Goal: Information Seeking & Learning: Learn about a topic

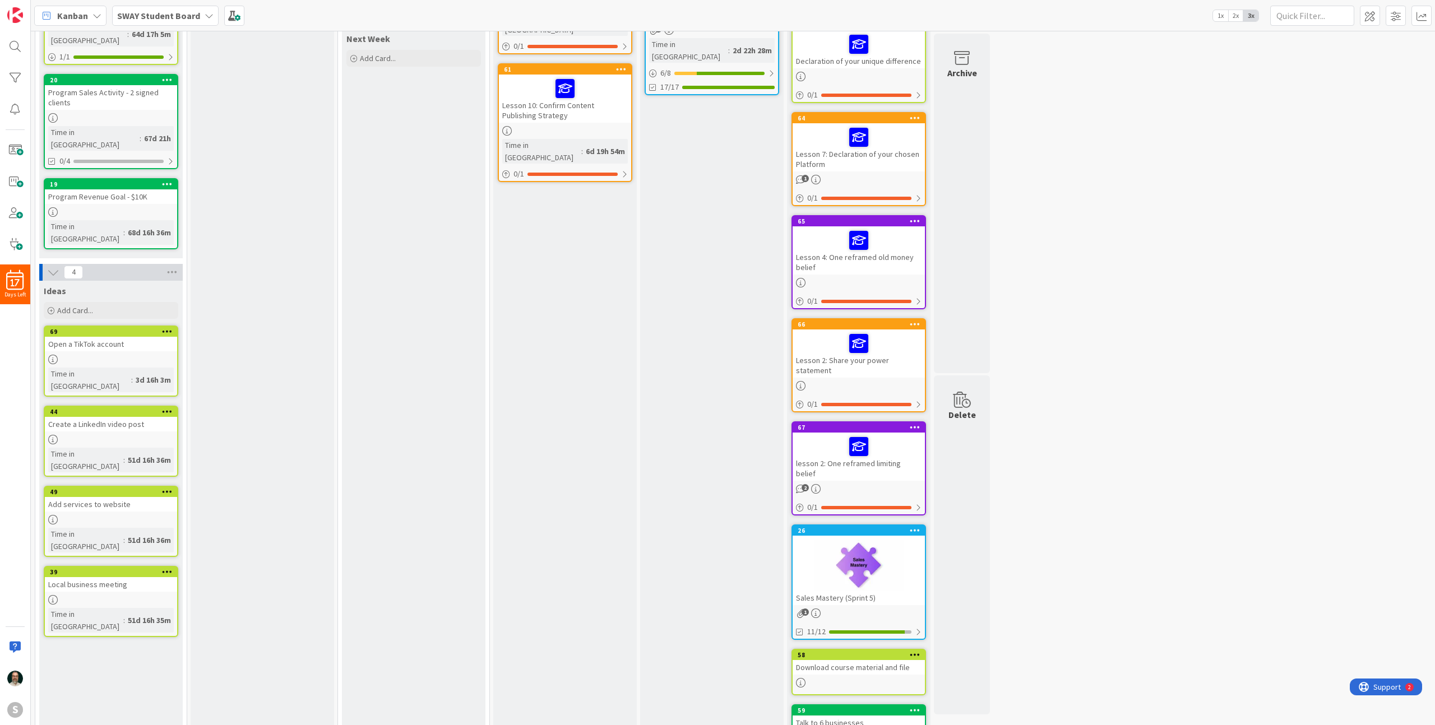
scroll to position [238, 0]
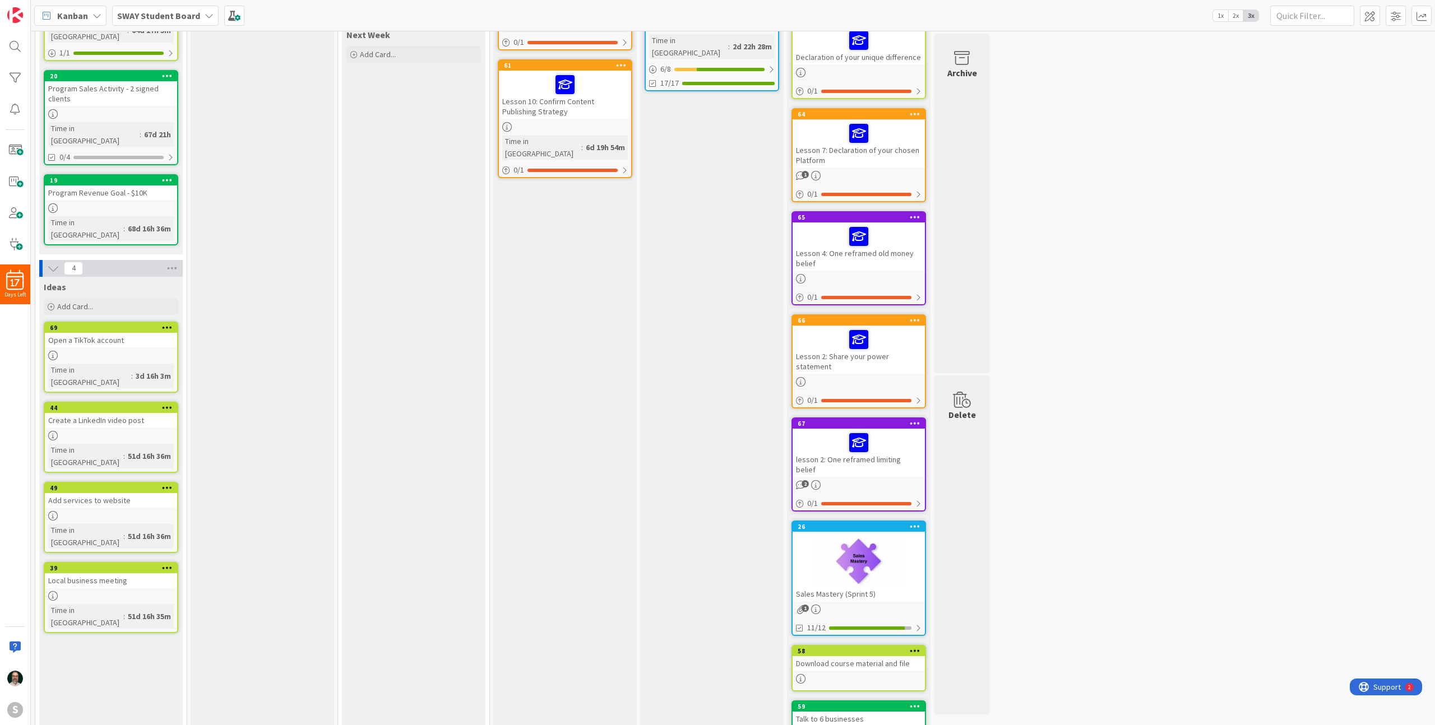
click at [861, 480] on div "2" at bounding box center [859, 485] width 132 height 10
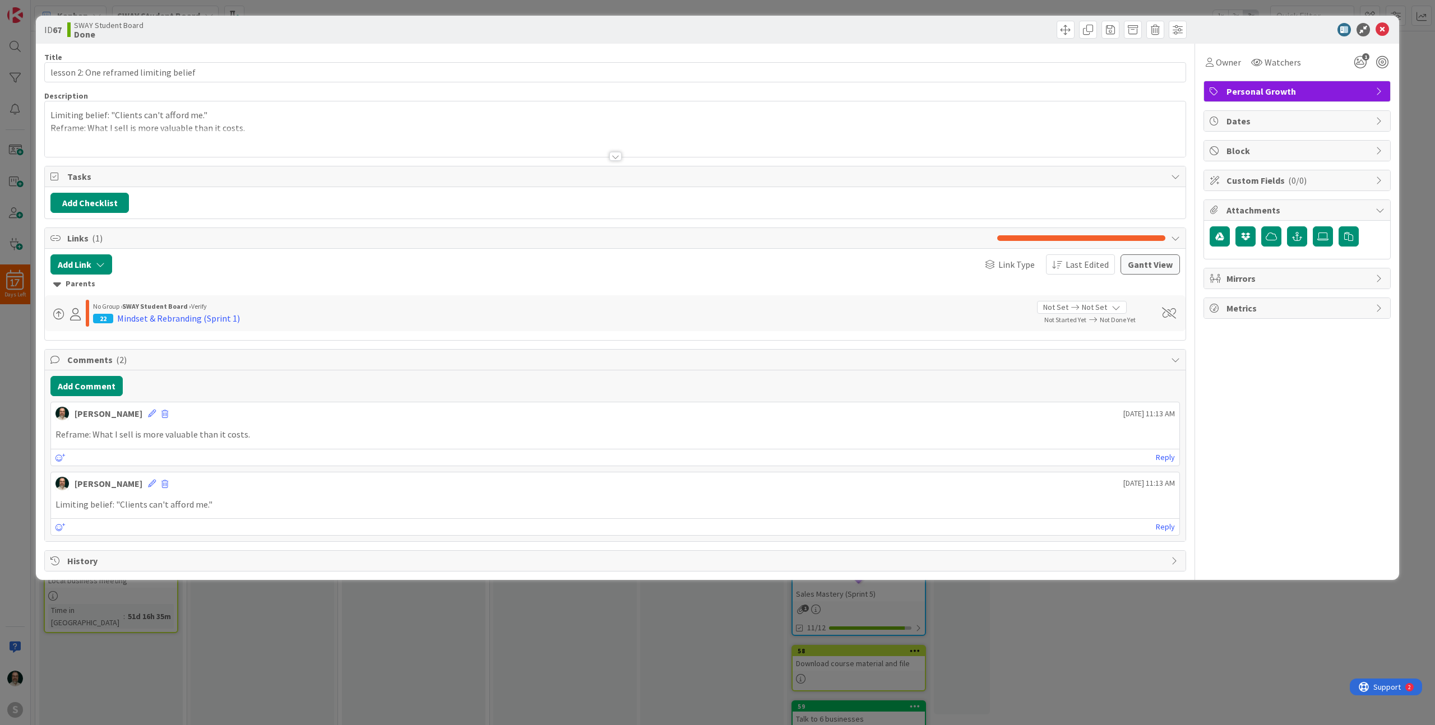
click at [614, 156] on div at bounding box center [615, 156] width 12 height 9
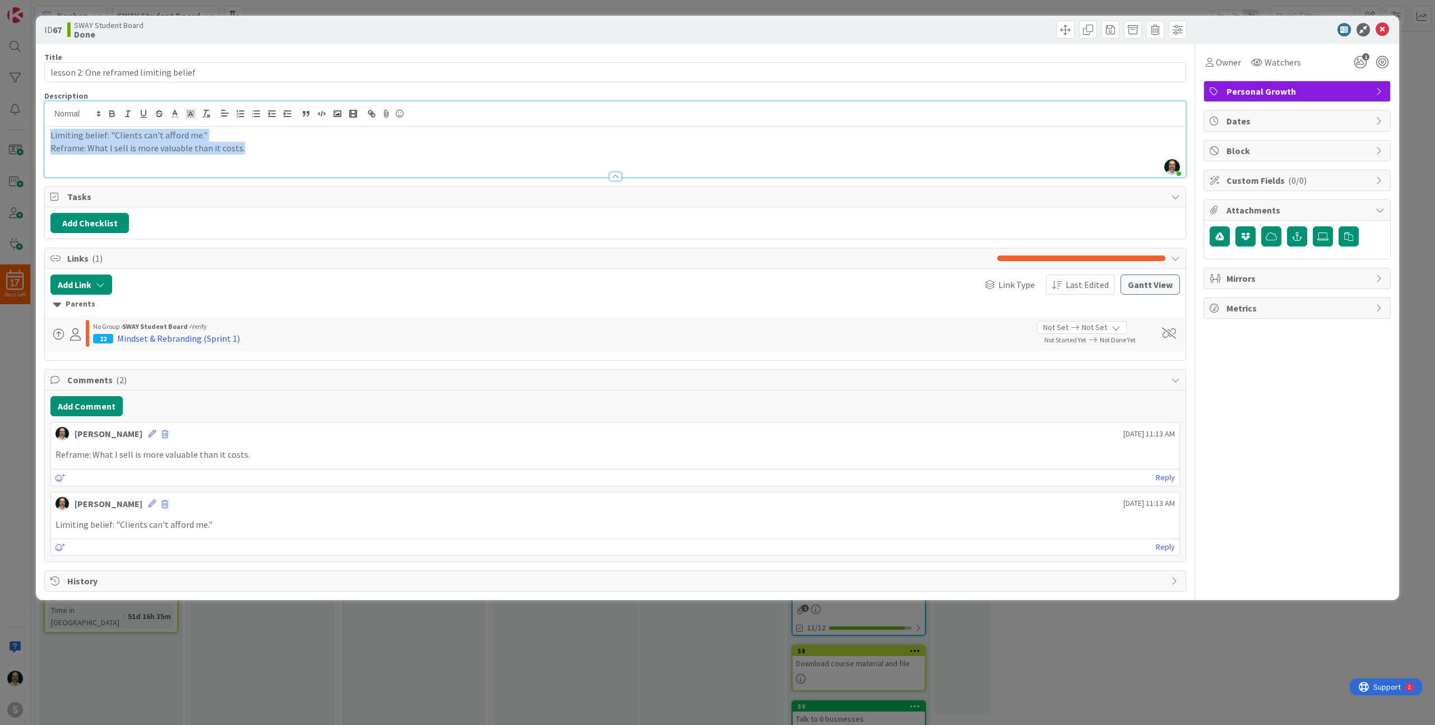
drag, startPoint x: 249, startPoint y: 149, endPoint x: 45, endPoint y: 131, distance: 204.3
click at [45, 131] on div "Limiting belief: "Clients can't afford me." Reframe: What I sell is more valuab…" at bounding box center [615, 152] width 1141 height 50
copy div "Limiting belief: "Clients can't afford me." Reframe: What I sell is more valuab…"
click at [1380, 30] on icon at bounding box center [1382, 29] width 13 height 13
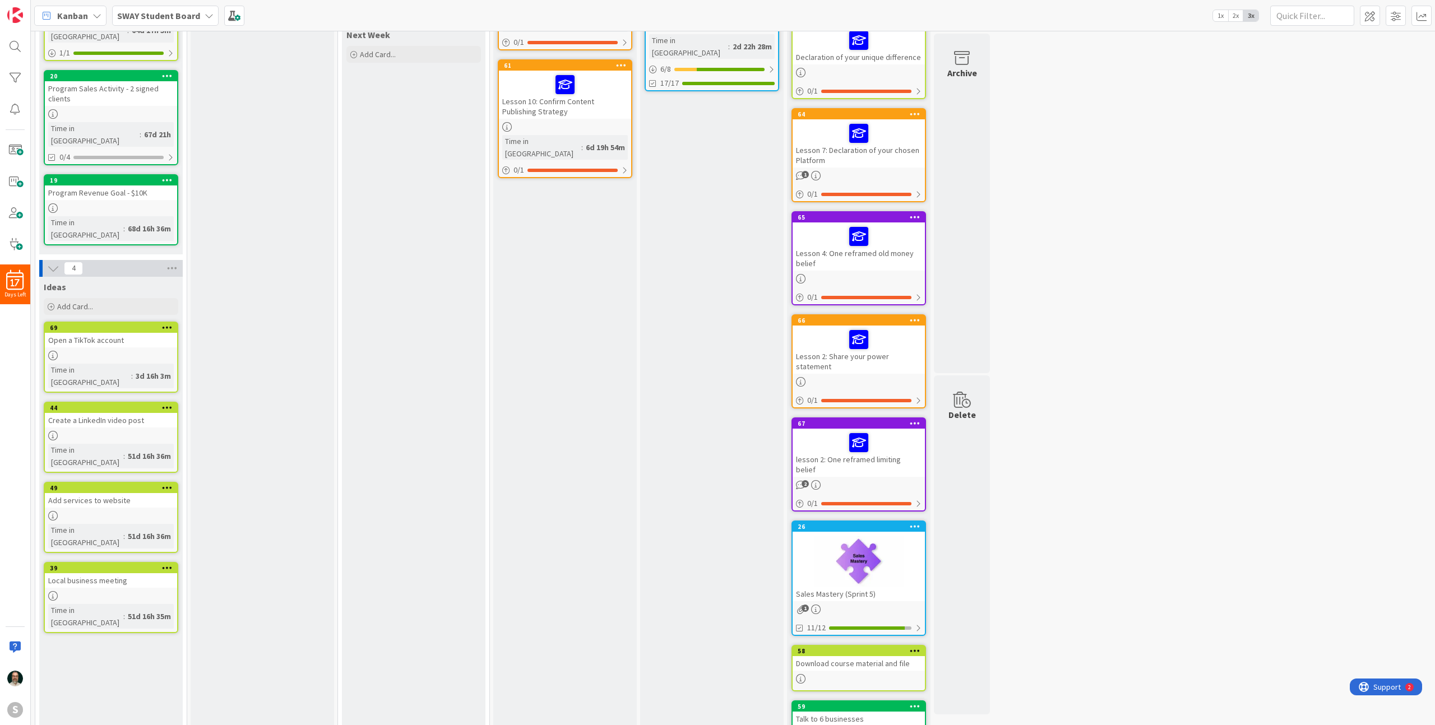
click at [866, 377] on div at bounding box center [859, 382] width 132 height 10
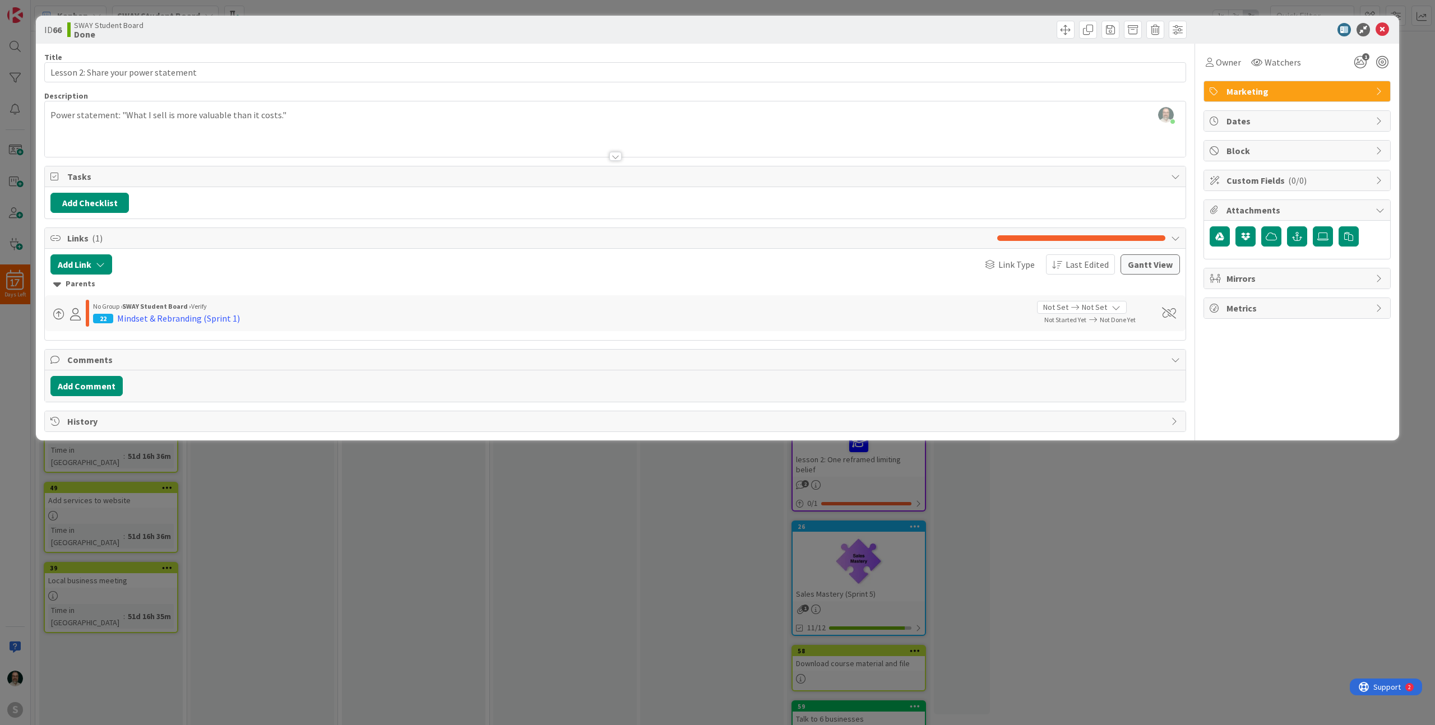
click at [216, 114] on div "[PERSON_NAME] just joined Power statement: "What I sell is more valuable than i…" at bounding box center [615, 129] width 1141 height 56
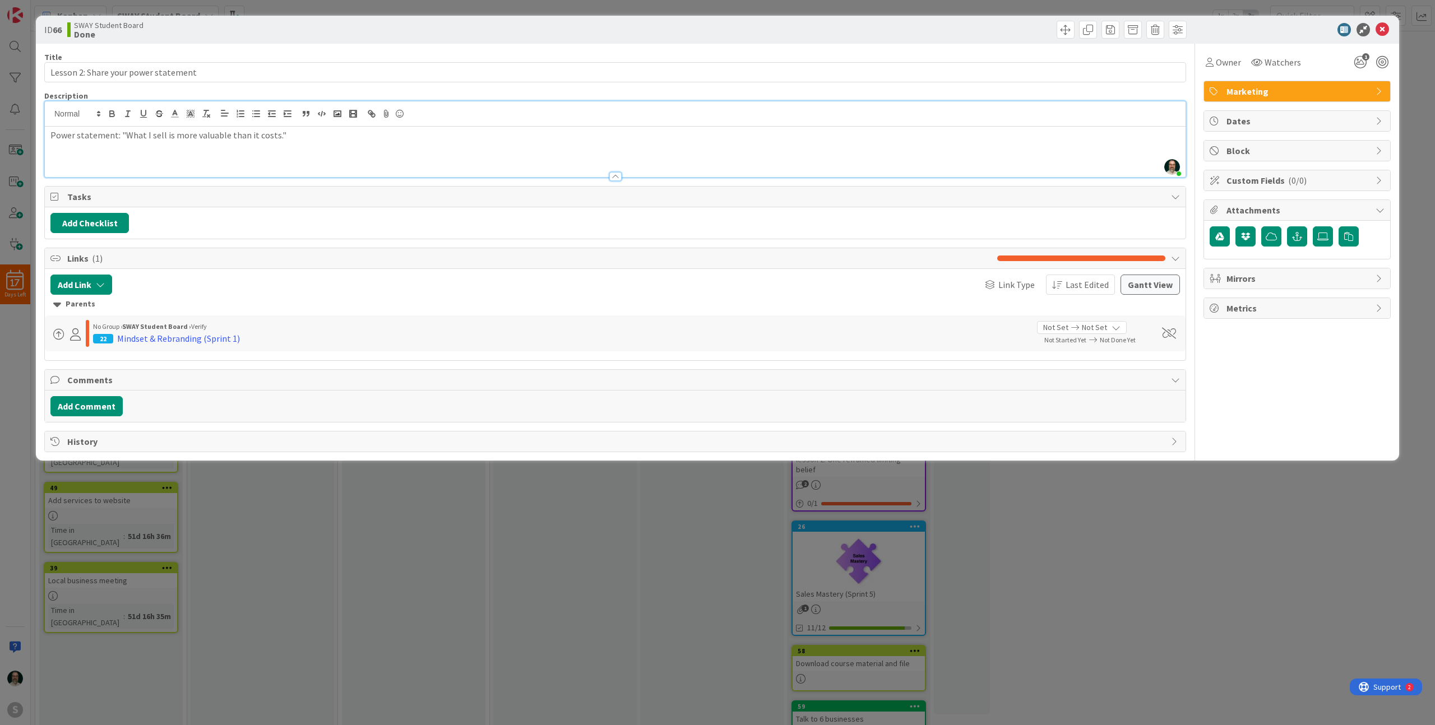
click at [216, 114] on div at bounding box center [615, 113] width 1141 height 25
click at [204, 136] on p "Power statement: "What I sell is more valuable than it costs."" at bounding box center [615, 135] width 1130 height 13
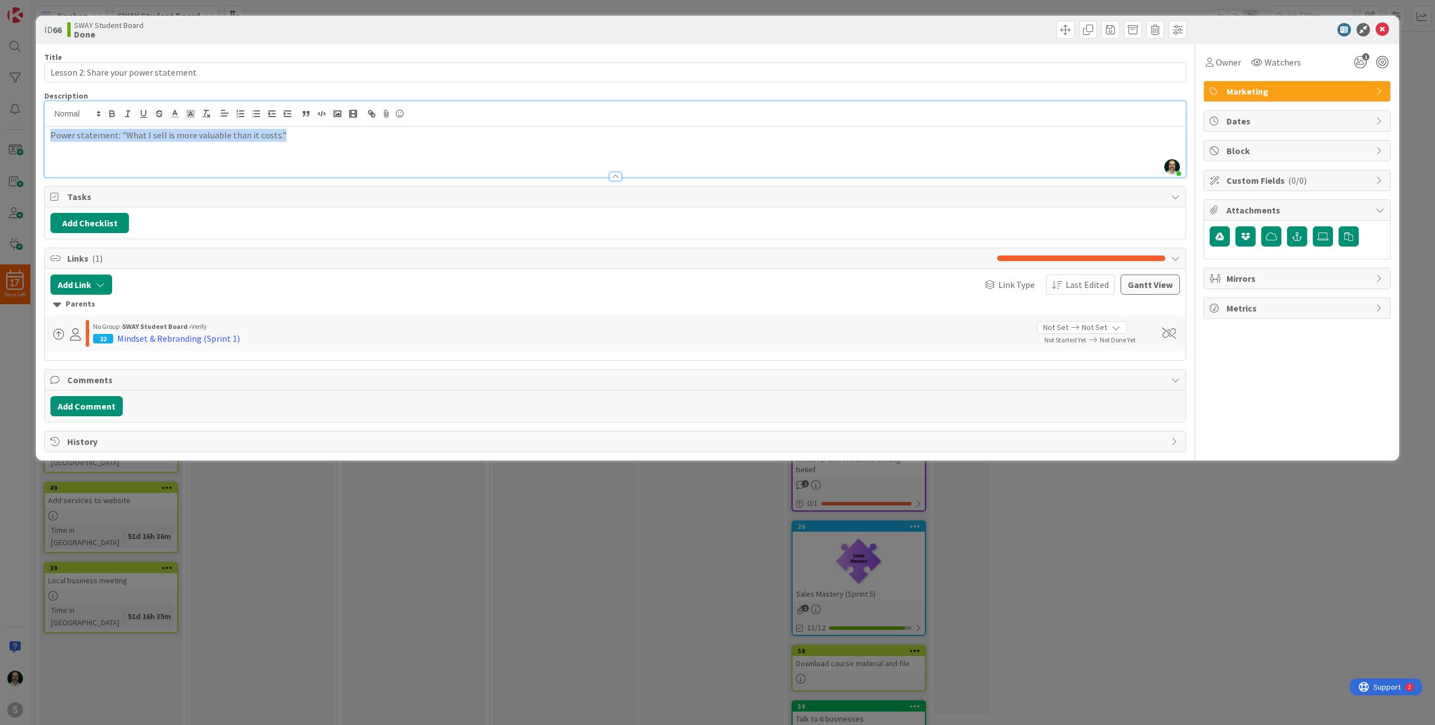
copy p "Power statement: "What I sell is more valuable than it costs.""
click at [1384, 30] on icon at bounding box center [1382, 29] width 13 height 13
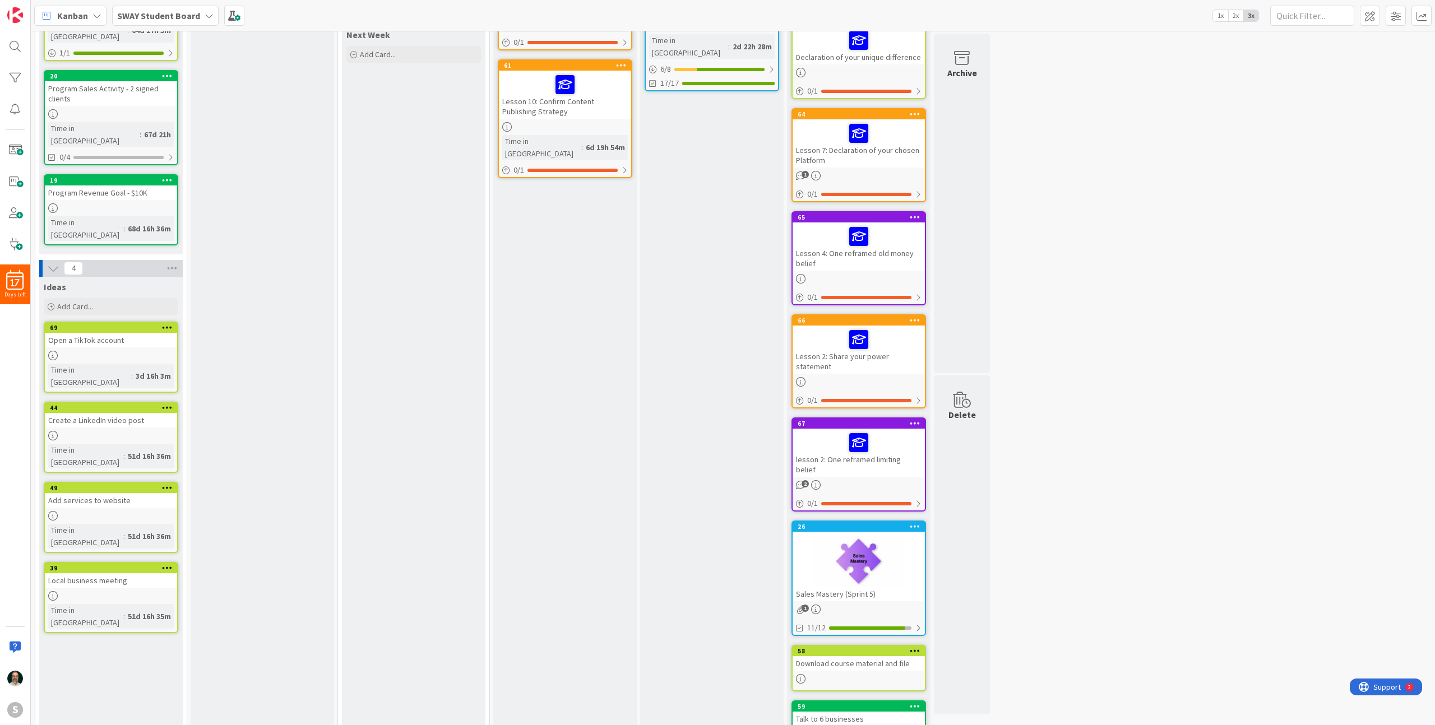
click at [865, 275] on div at bounding box center [859, 279] width 132 height 10
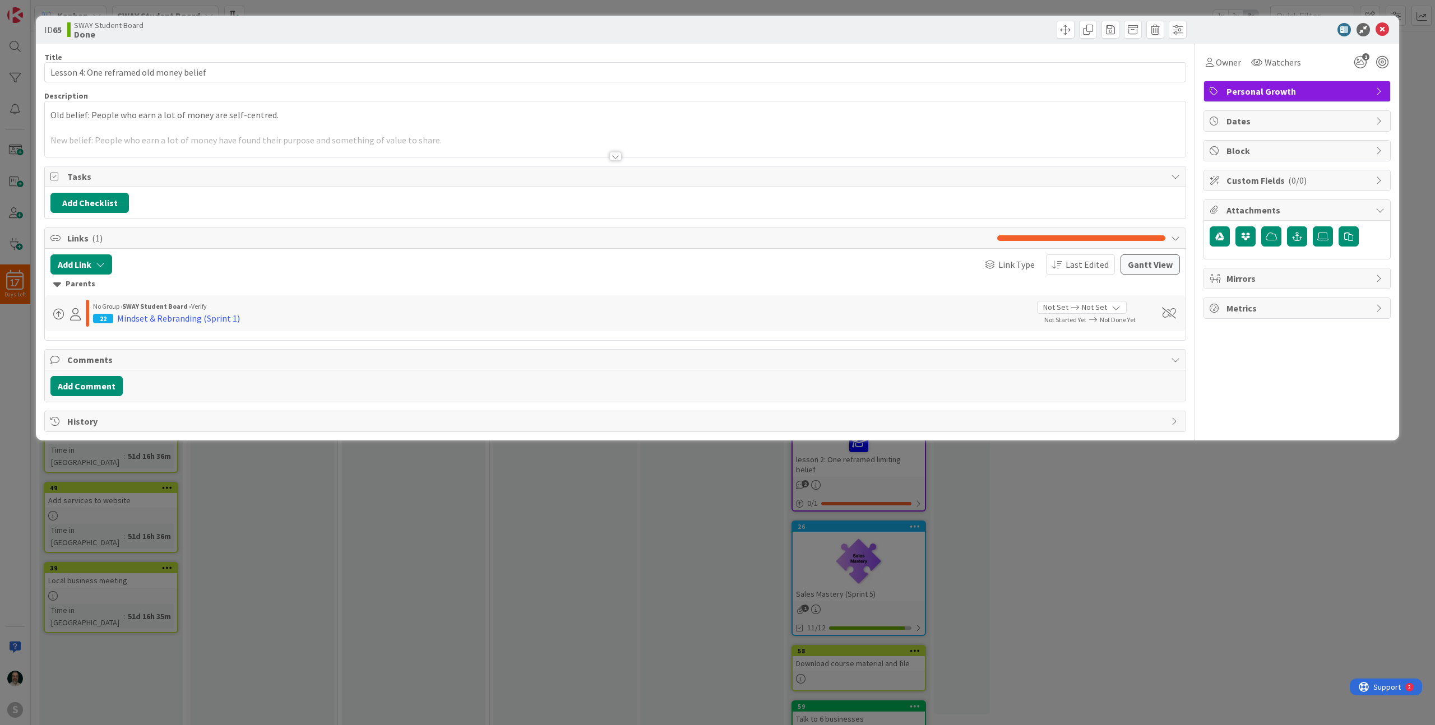
click at [618, 156] on div at bounding box center [615, 156] width 12 height 9
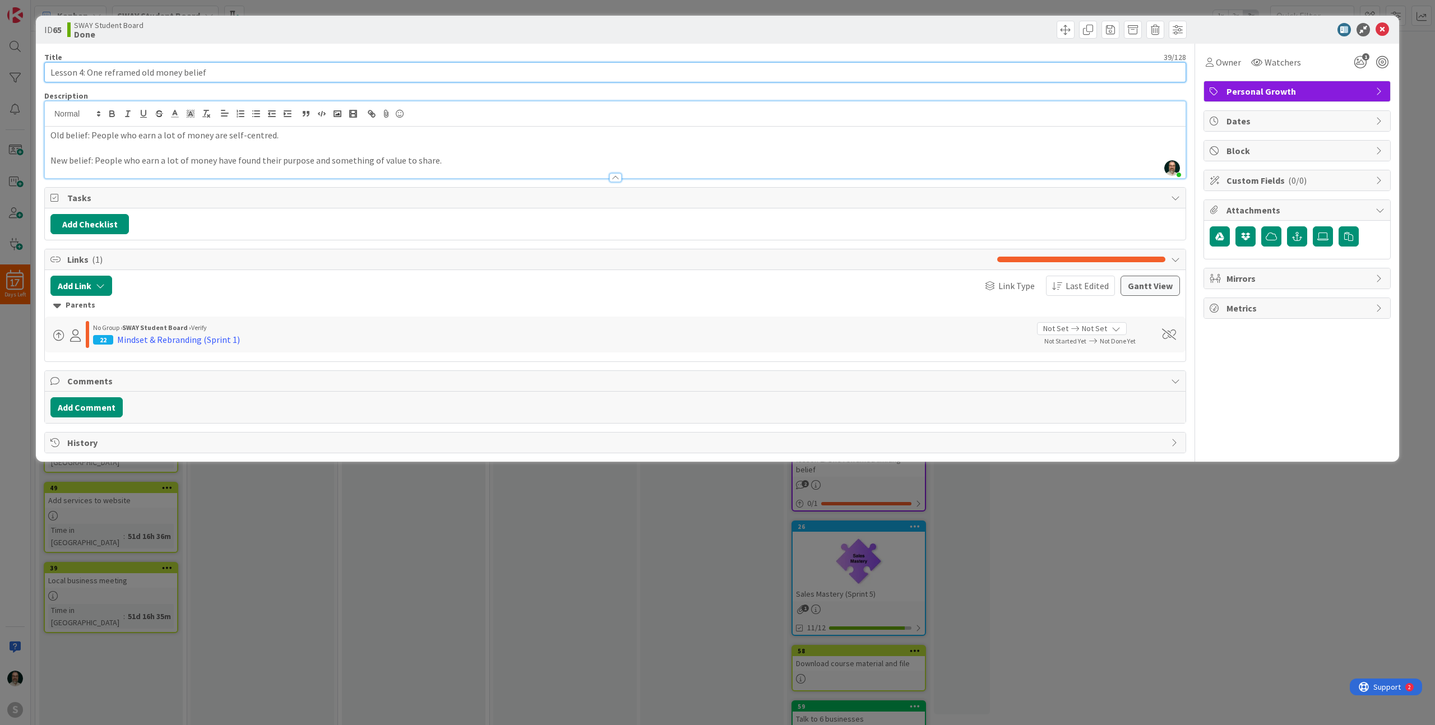
drag, startPoint x: 218, startPoint y: 72, endPoint x: 89, endPoint y: 68, distance: 129.0
click at [89, 68] on input "Lesson 4: One reframed old money belief" at bounding box center [615, 72] width 1142 height 20
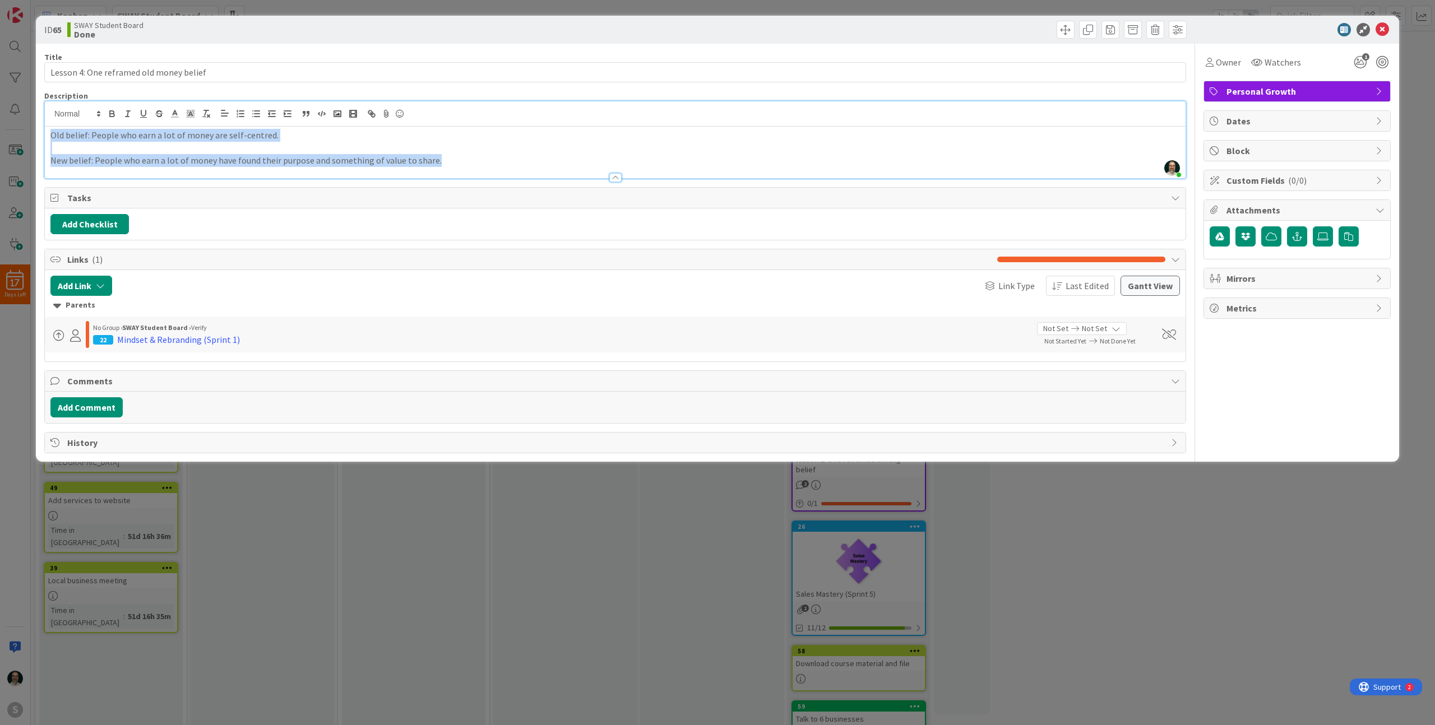
drag, startPoint x: 437, startPoint y: 160, endPoint x: 48, endPoint y: 141, distance: 389.6
click at [48, 141] on div "Old belief: People who earn a lot of money are self-centred. New belief: People…" at bounding box center [615, 153] width 1141 height 52
copy div "Old belief: People who earn a lot of money are self-centred. New belief: People…"
click at [1384, 29] on icon at bounding box center [1382, 29] width 13 height 13
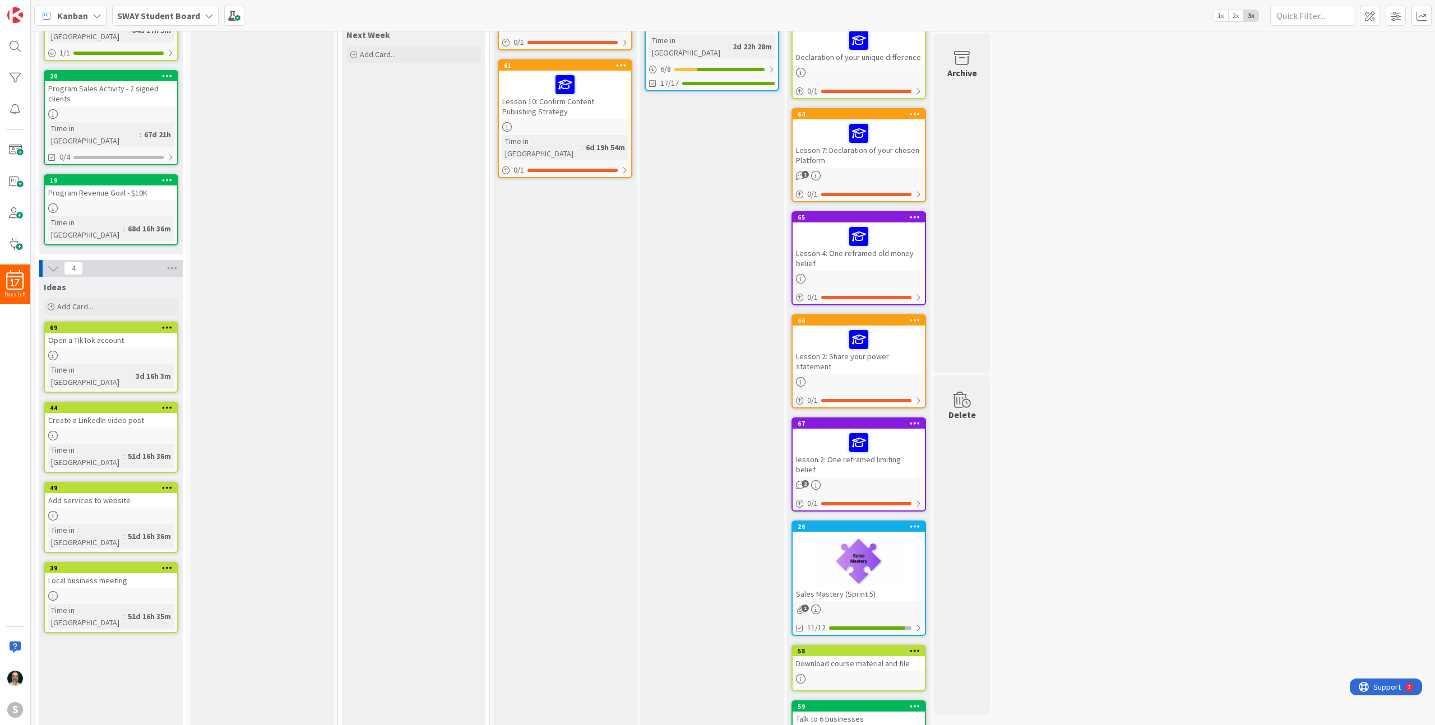
click at [886, 174] on div "1" at bounding box center [859, 176] width 132 height 10
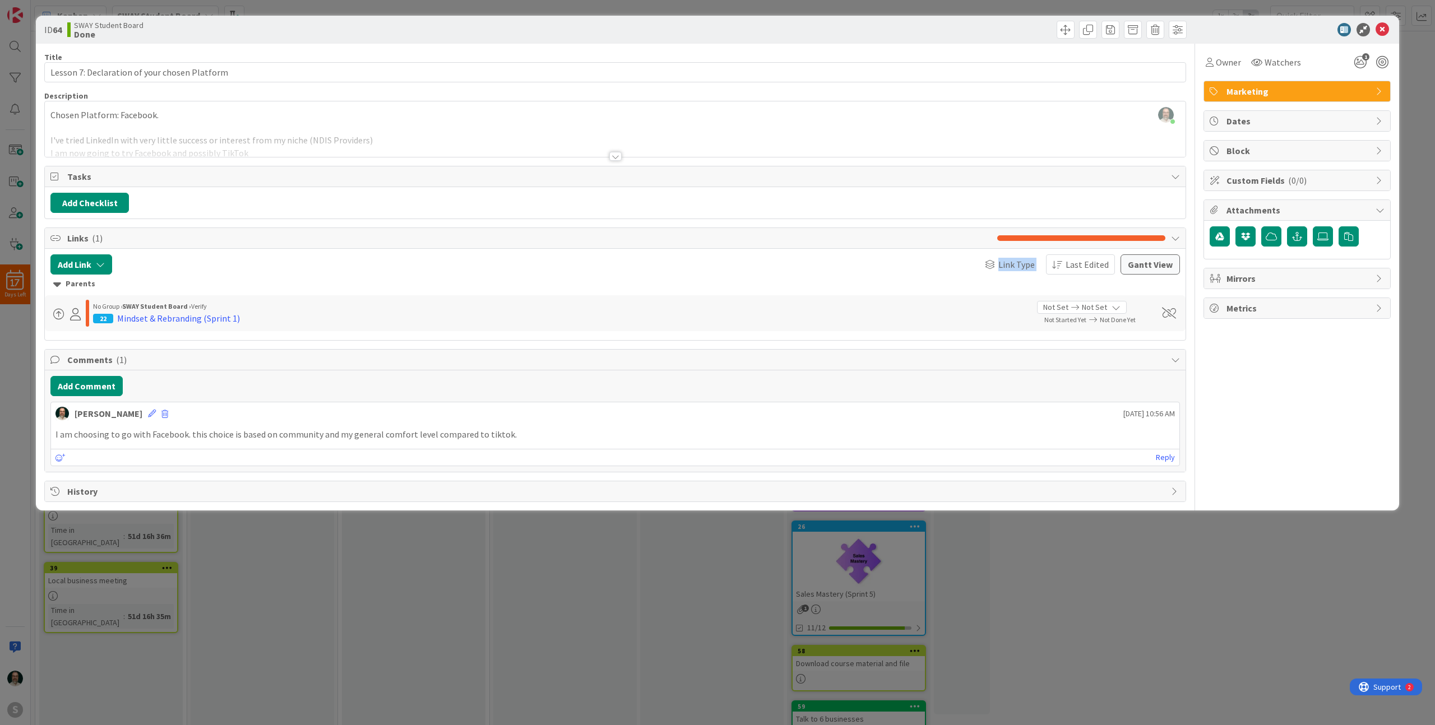
drag, startPoint x: 616, startPoint y: 156, endPoint x: 606, endPoint y: 275, distance: 119.3
click at [606, 275] on div "Title 45 / 128 Lesson 7: Declaration of your chosen Platform Description [PERSO…" at bounding box center [615, 273] width 1142 height 459
click at [617, 156] on div at bounding box center [615, 156] width 12 height 9
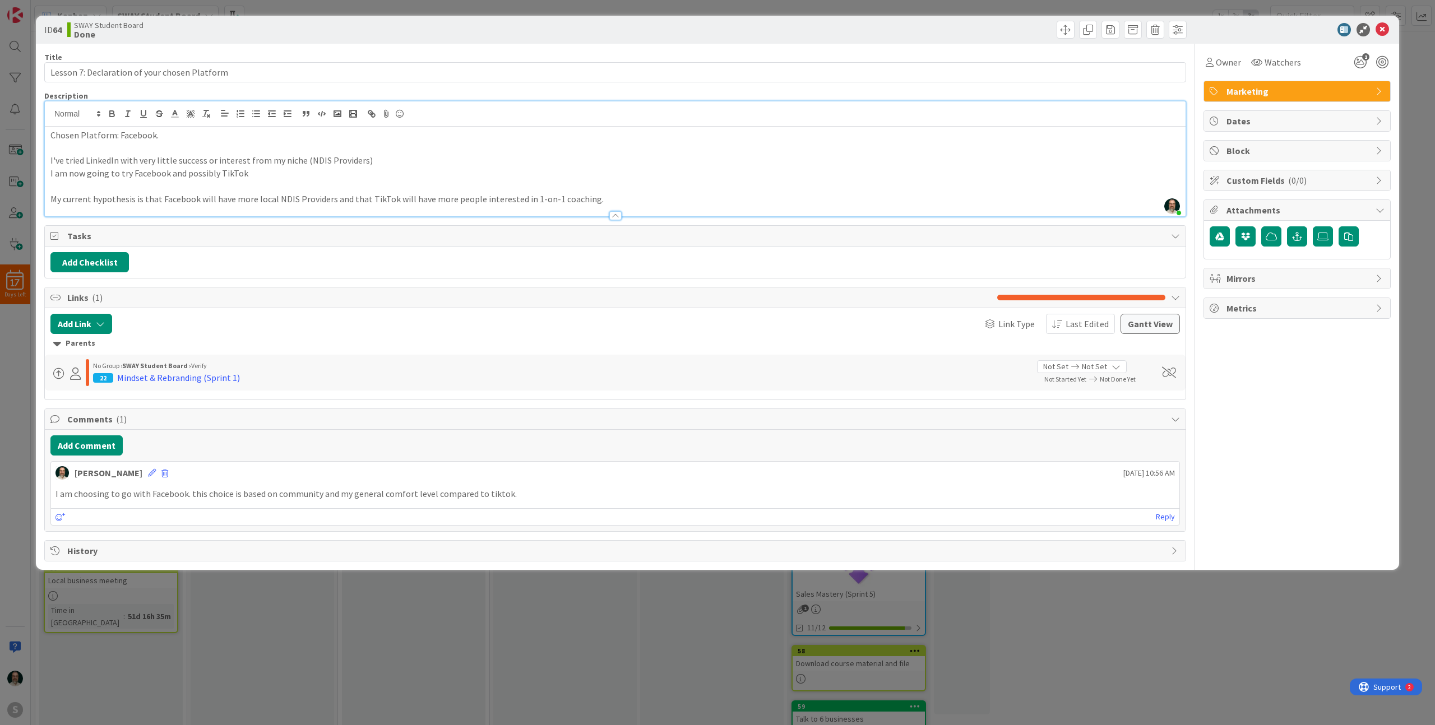
click at [1380, 30] on icon at bounding box center [1382, 29] width 13 height 13
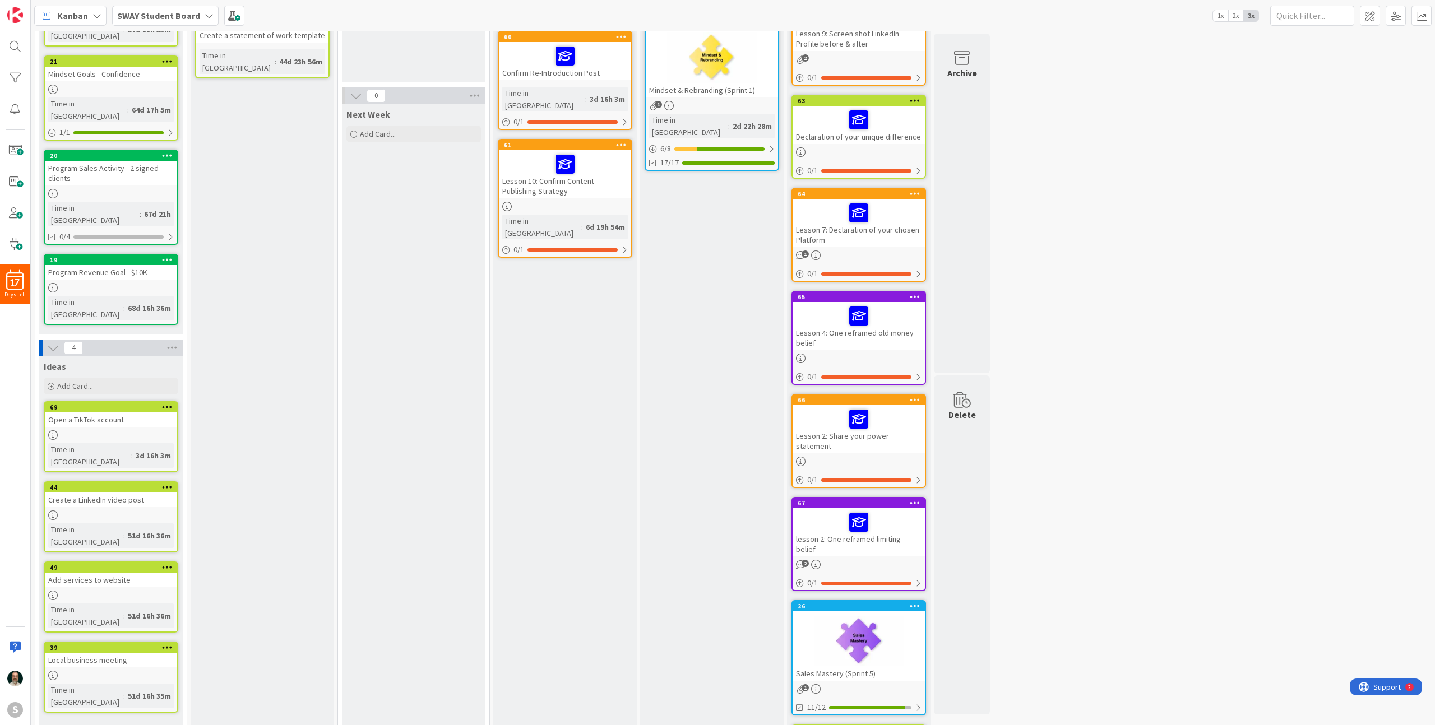
scroll to position [121, 0]
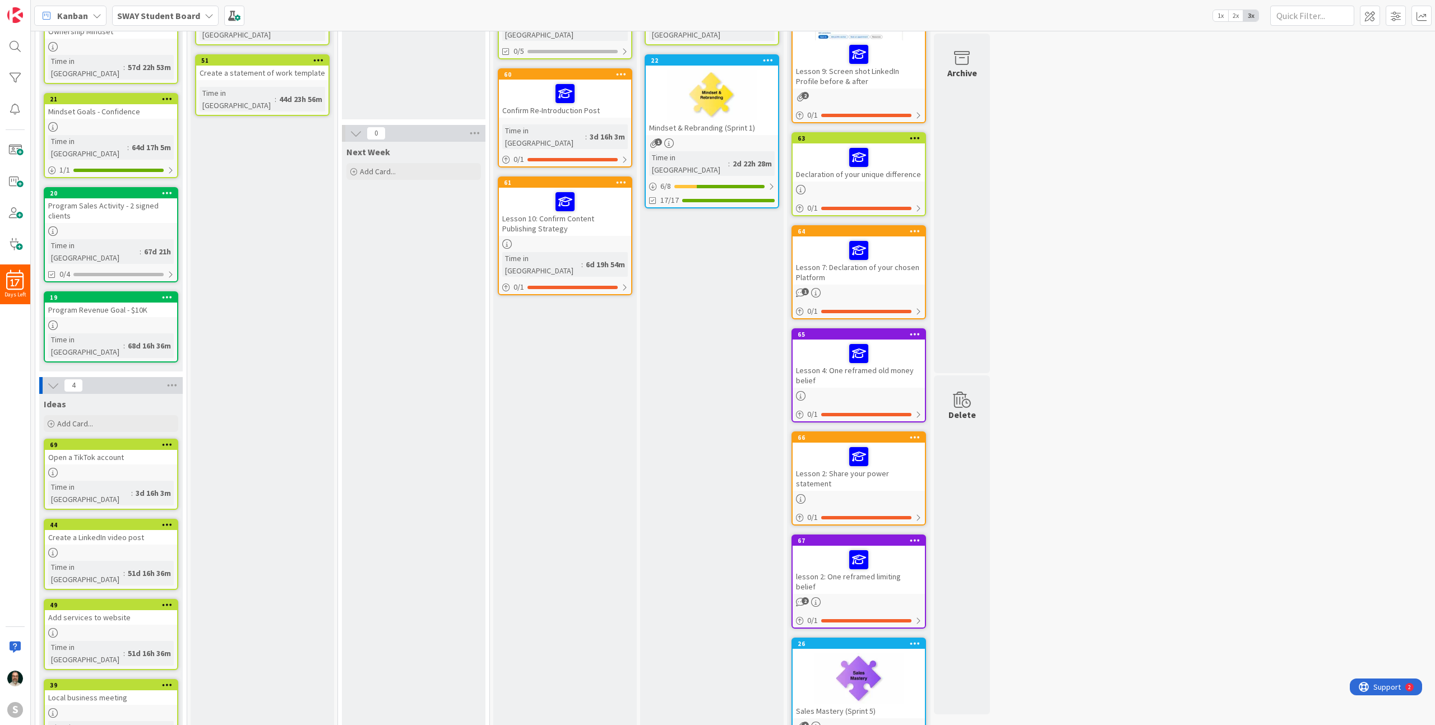
click at [882, 182] on div "63 Declaration of your unique difference 0 / 1" at bounding box center [859, 174] width 135 height 84
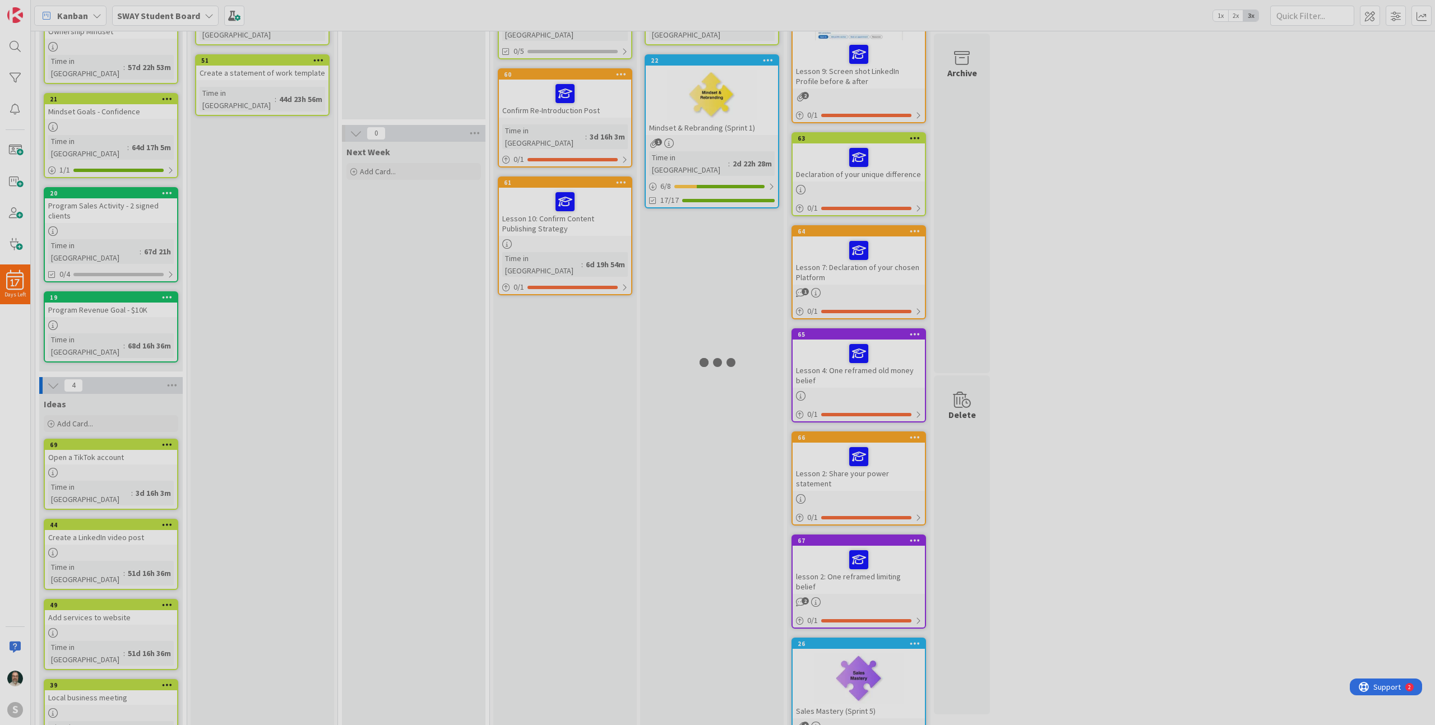
click at [882, 182] on div at bounding box center [717, 362] width 1435 height 725
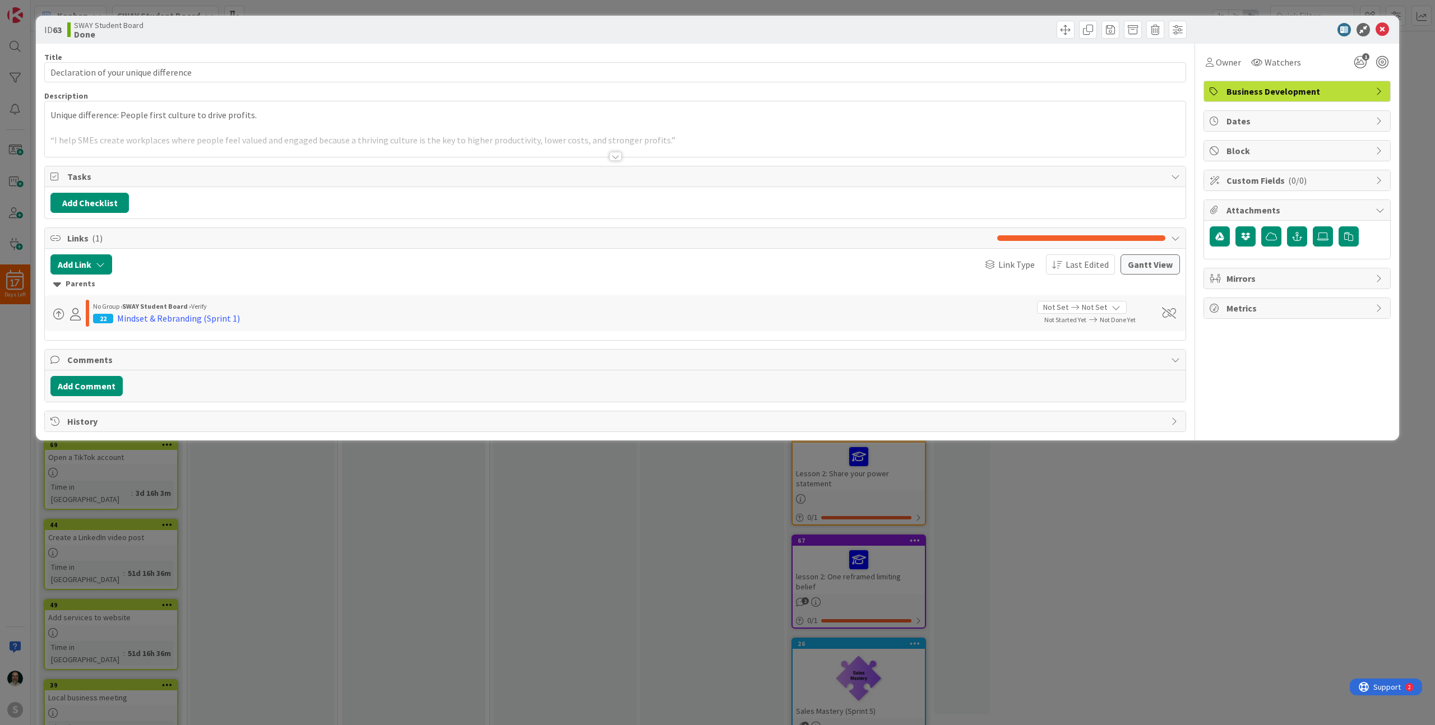
click at [616, 156] on div at bounding box center [615, 156] width 12 height 9
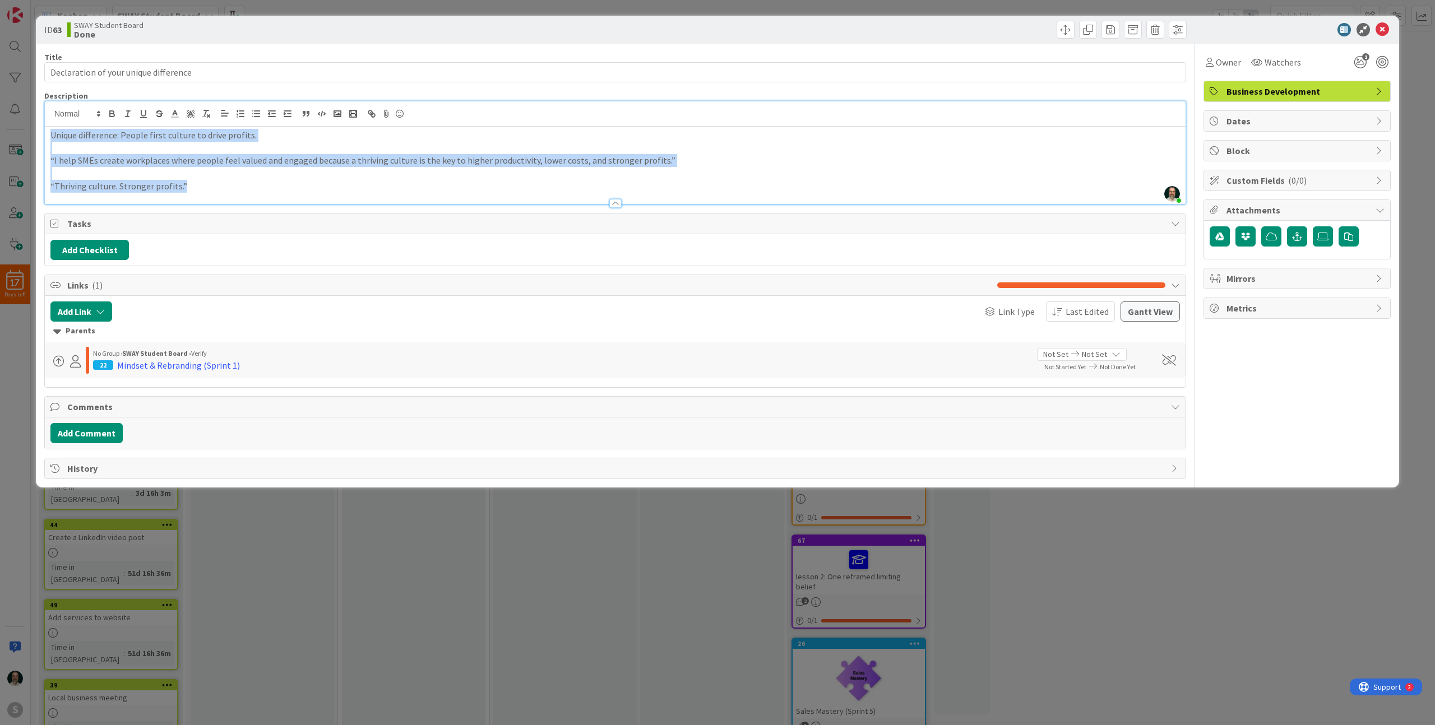
drag, startPoint x: 188, startPoint y: 189, endPoint x: 46, endPoint y: 137, distance: 151.5
click at [46, 137] on div "Unique difference: People first culture to drive profits. “I help SMEs create w…" at bounding box center [615, 165] width 1141 height 77
copy div "Unique difference: People first culture to drive profits. “I help SMEs create w…"
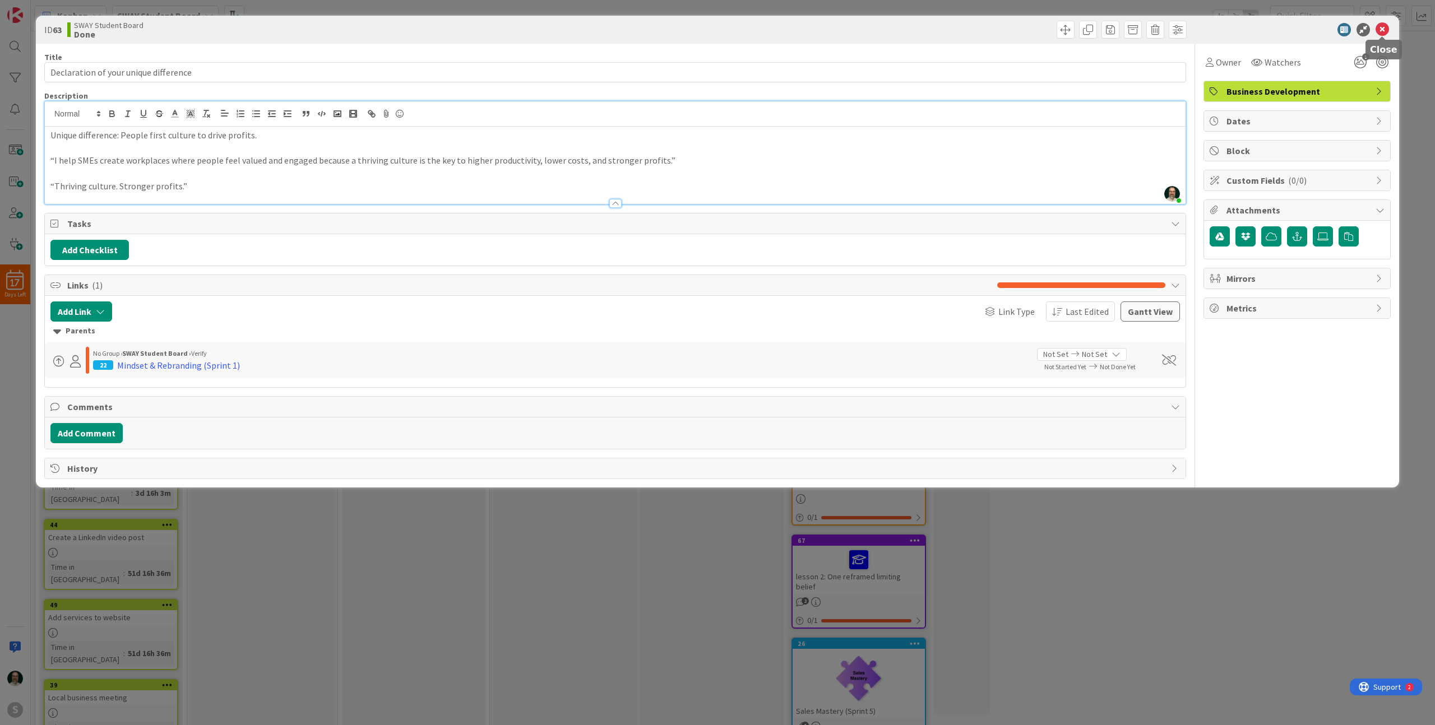
click at [1383, 31] on icon at bounding box center [1382, 29] width 13 height 13
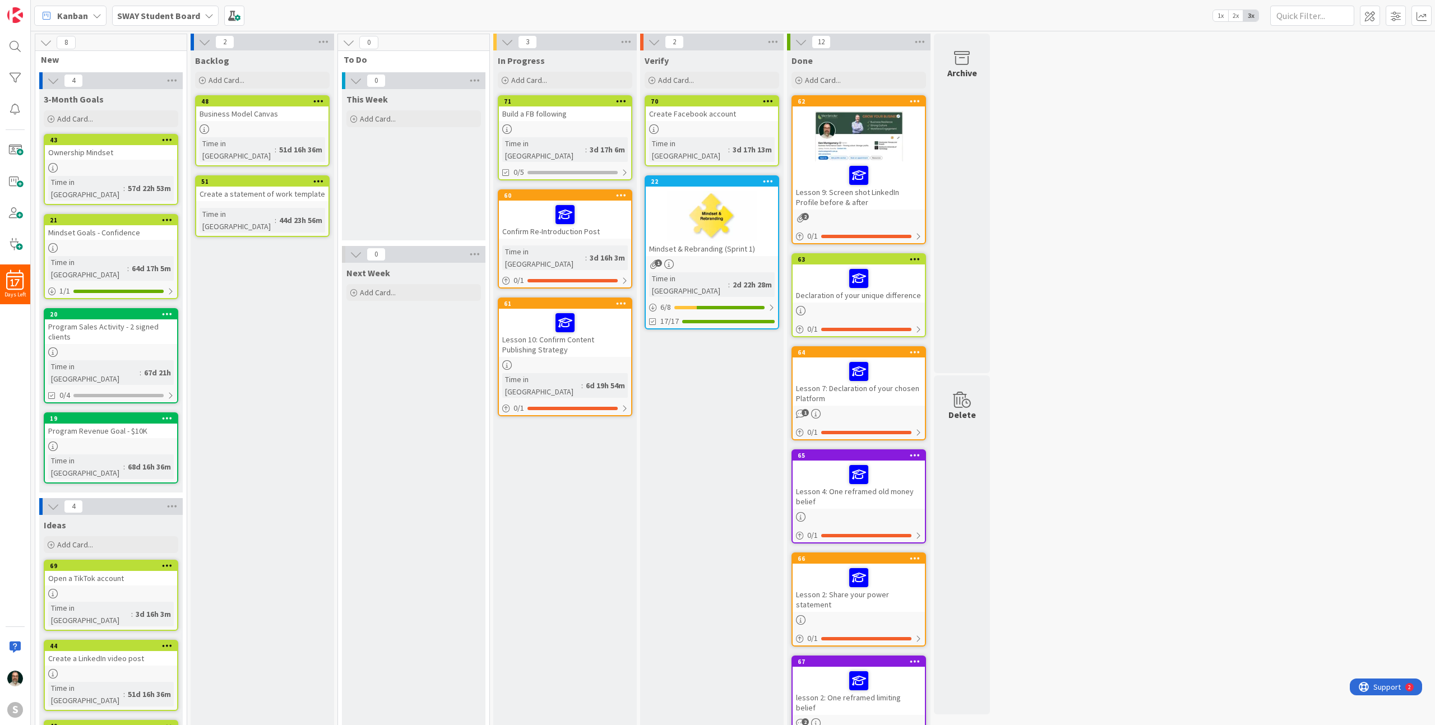
click at [884, 174] on div at bounding box center [859, 176] width 126 height 24
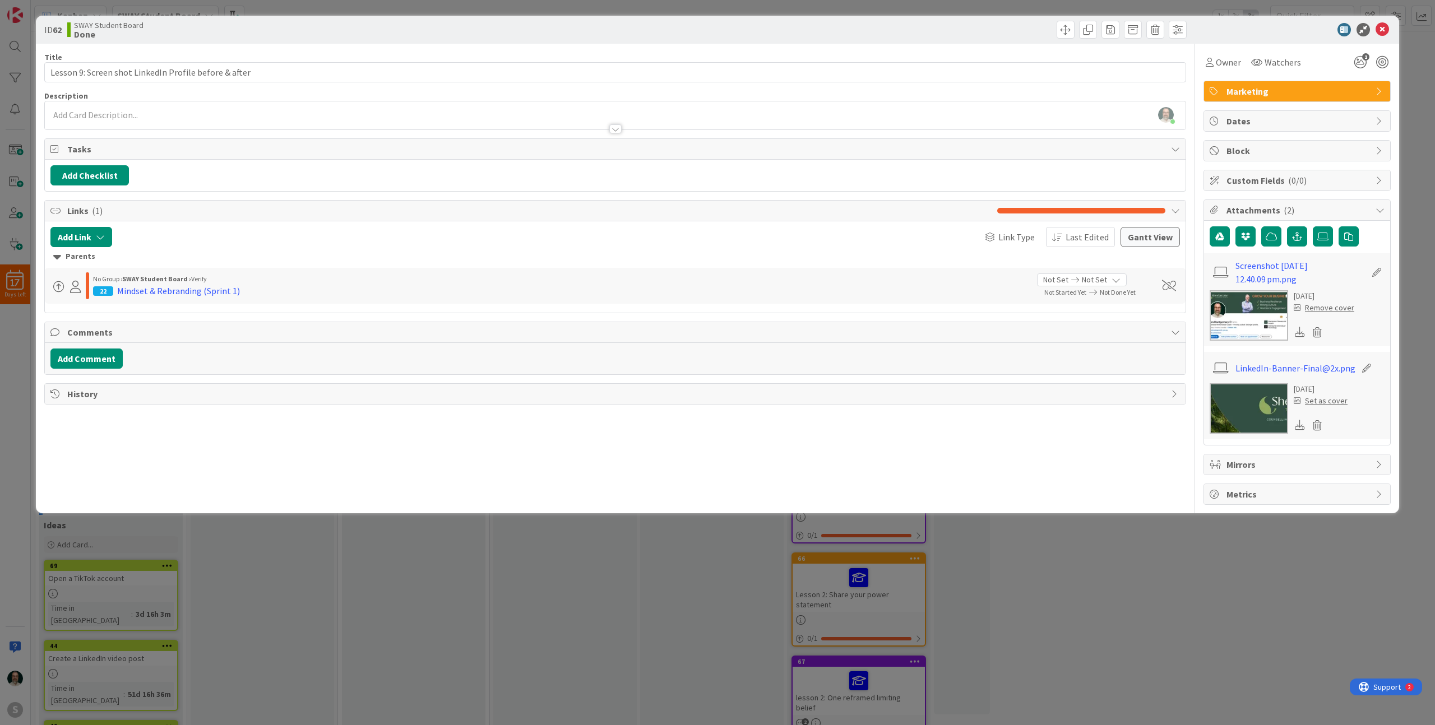
click at [1232, 412] on img at bounding box center [1249, 408] width 78 height 50
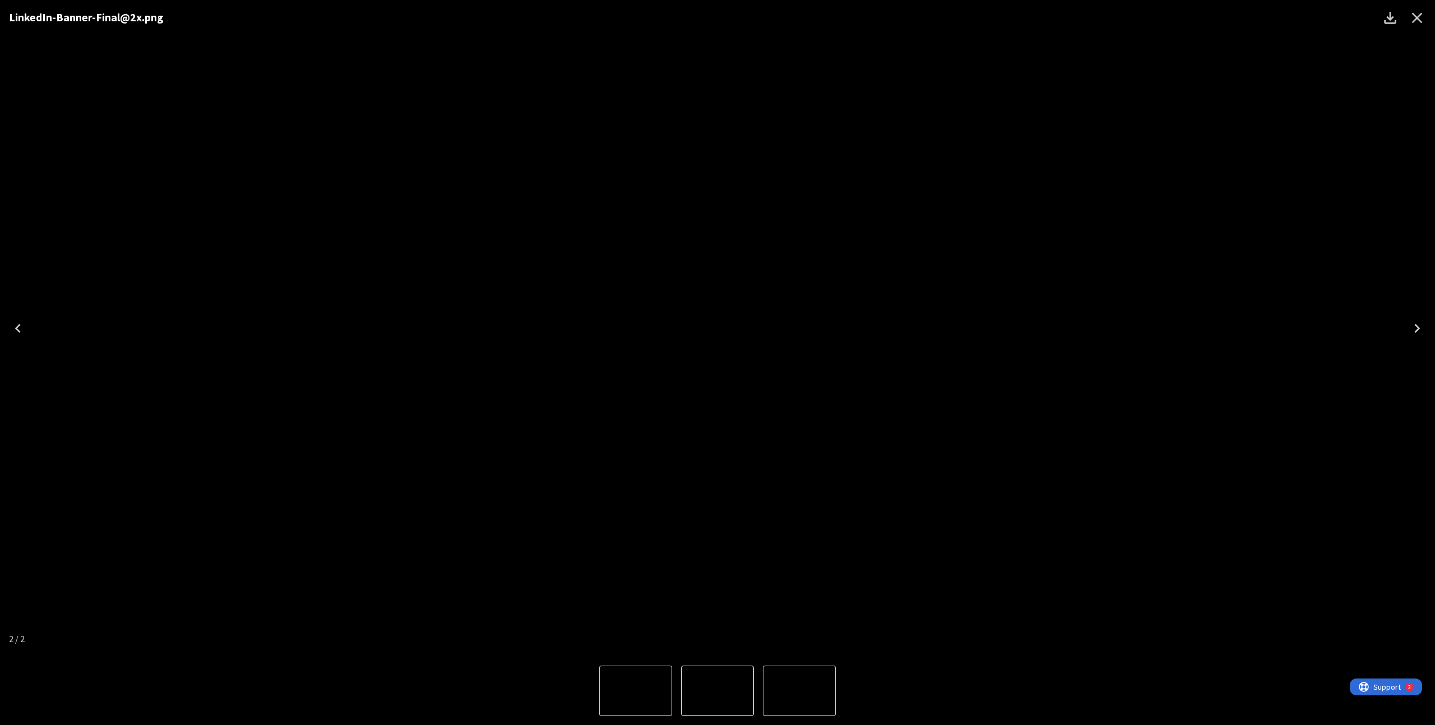
click at [1388, 22] on icon "Download" at bounding box center [1390, 18] width 18 height 18
drag, startPoint x: 1140, startPoint y: 295, endPoint x: 615, endPoint y: 1139, distance: 994.0
click at [615, 725] on html "17 Days Left S Kanban SWAY Student Board 1x 2x 3x 8 New 4 3-Month Goals Add Car…" at bounding box center [717, 362] width 1435 height 725
click at [800, 691] on img "1 of 2" at bounding box center [800, 691] width 0 height 0
click at [1390, 17] on icon "Download" at bounding box center [1390, 18] width 12 height 12
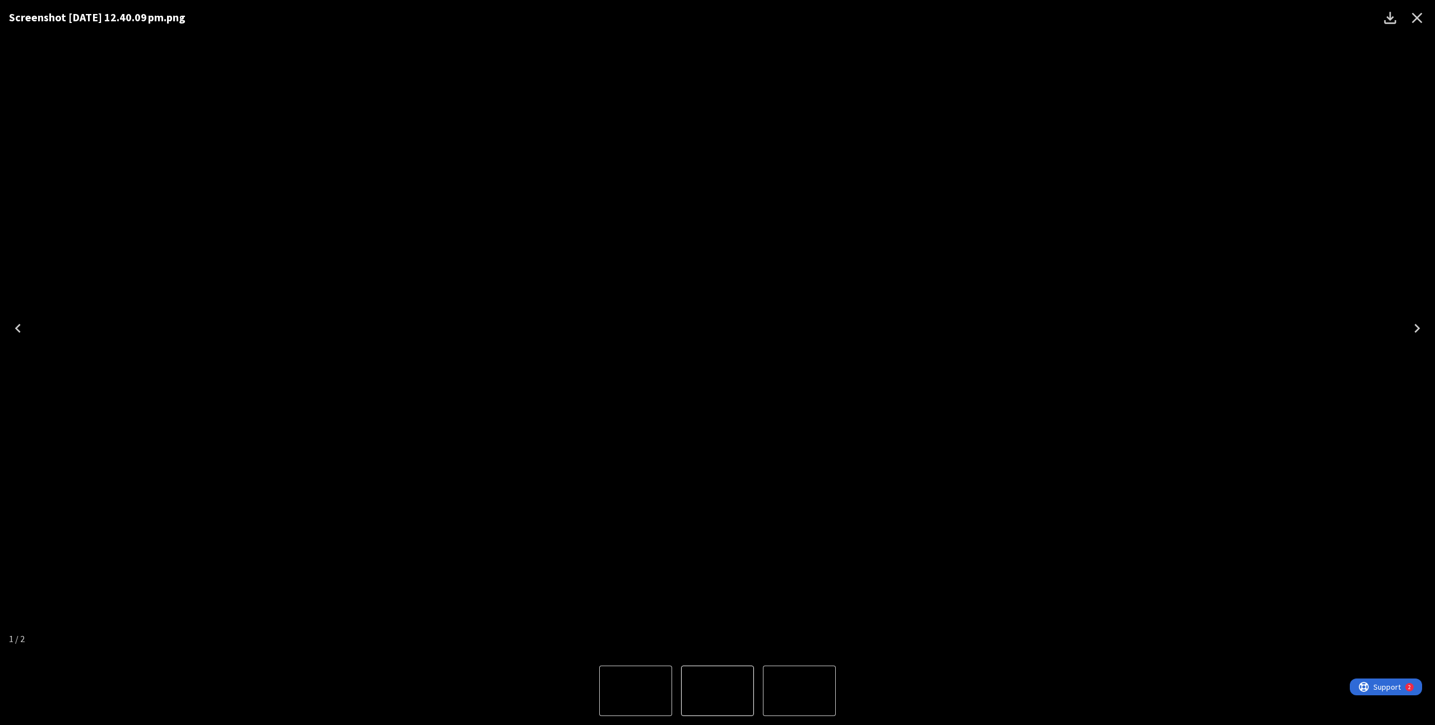
click at [1415, 19] on icon "Close" at bounding box center [1417, 18] width 11 height 11
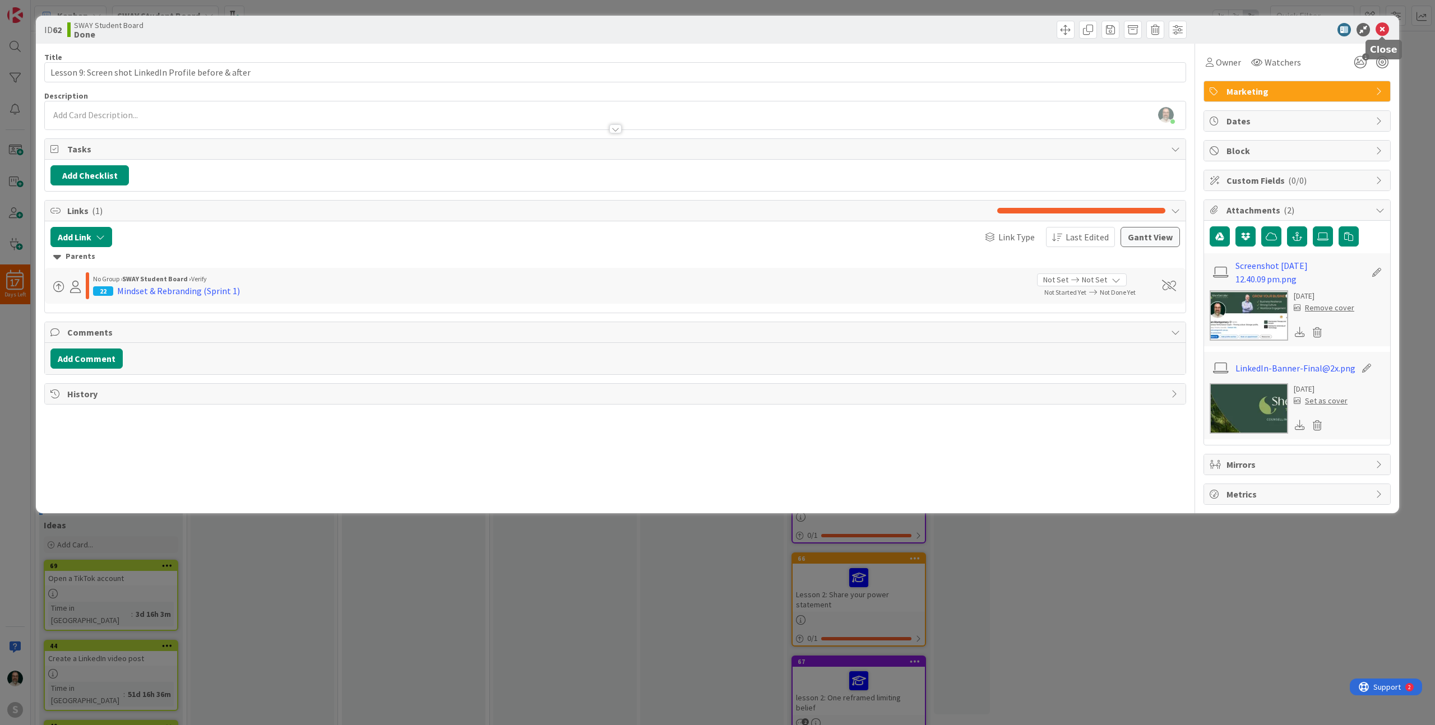
click at [1382, 27] on icon at bounding box center [1382, 29] width 13 height 13
